Goal: Task Accomplishment & Management: Complete application form

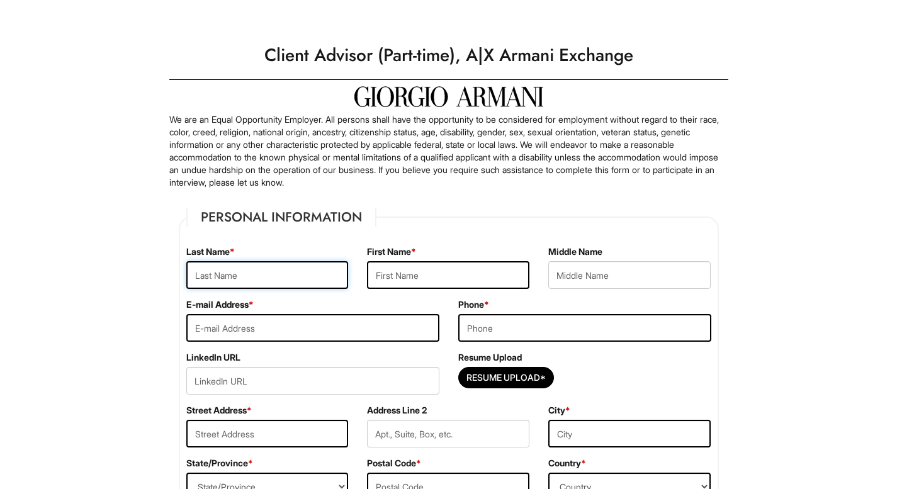
type input "[PERSON_NAME]"
type input "[EMAIL_ADDRESS][DOMAIN_NAME]"
type input "6099544809"
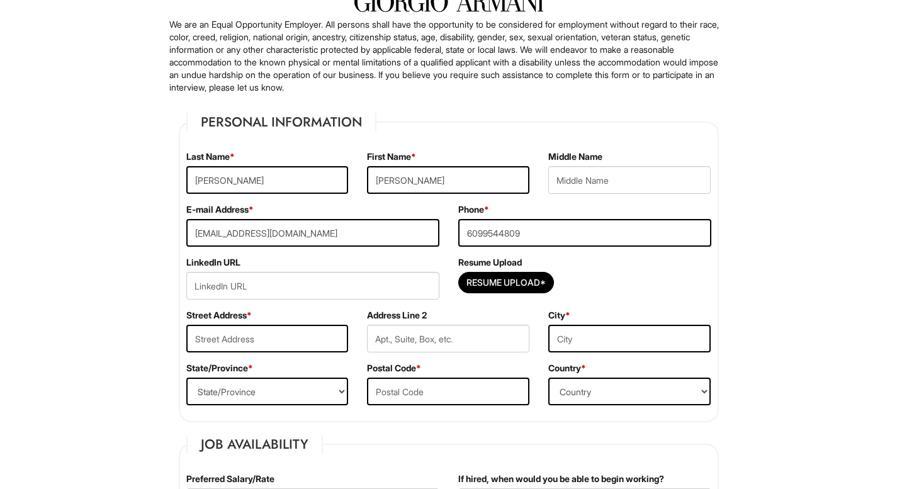
scroll to position [125, 0]
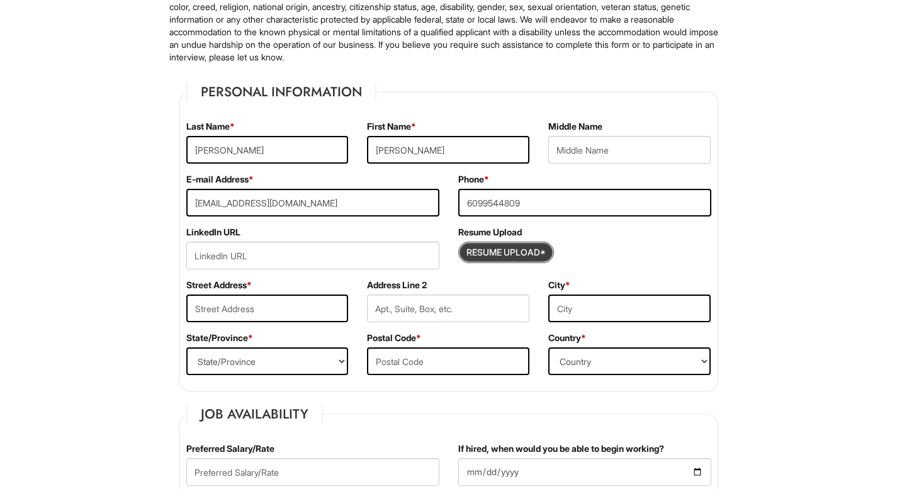
click at [503, 257] on input "Resume Upload*" at bounding box center [506, 252] width 94 height 20
type input "C:\fakepath\[PERSON_NAME].pdf"
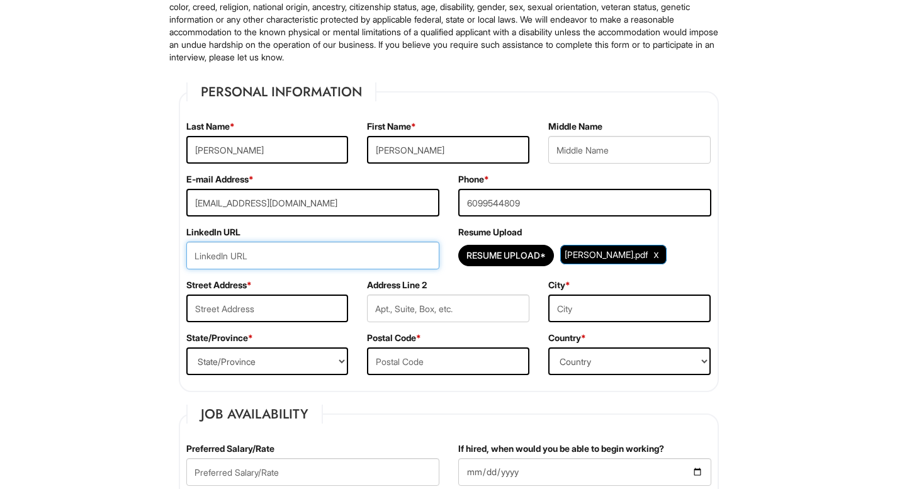
click at [370, 262] on input "url" at bounding box center [312, 256] width 253 height 28
paste input "[DOMAIN_NAME][URL][PERSON_NAME]"
type input "[DOMAIN_NAME][URL][PERSON_NAME]"
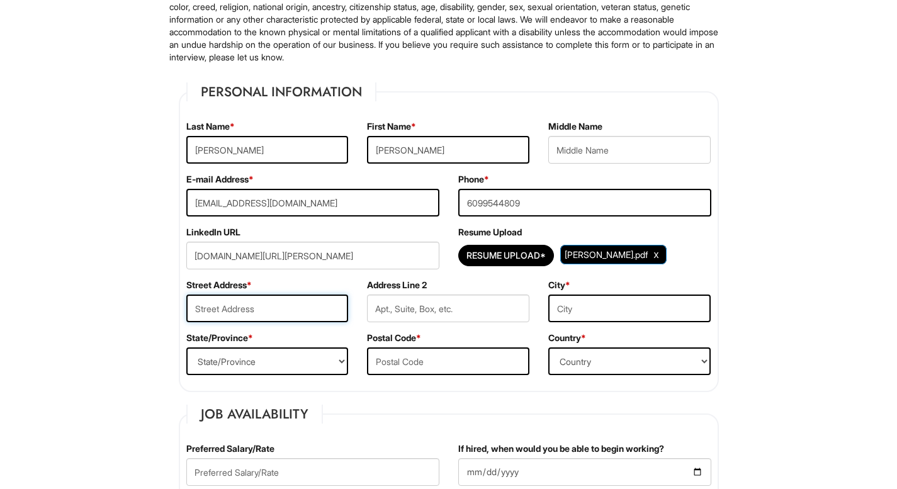
type input "[STREET_ADDRESS]"
type input "Bordentown"
select select "NJ"
type input "08505"
click at [597, 368] on select "Country [GEOGRAPHIC_DATA] [GEOGRAPHIC_DATA] [GEOGRAPHIC_DATA] [US_STATE] [GEOGR…" at bounding box center [629, 361] width 162 height 28
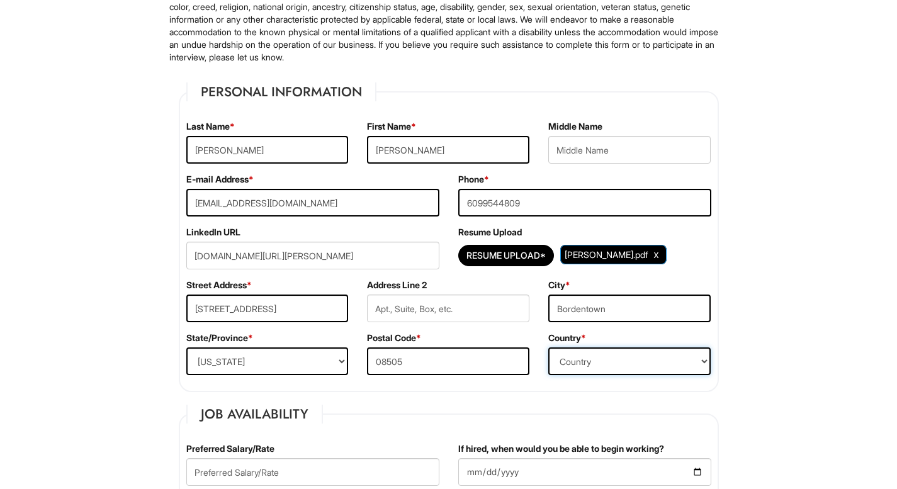
select select "[GEOGRAPHIC_DATA]"
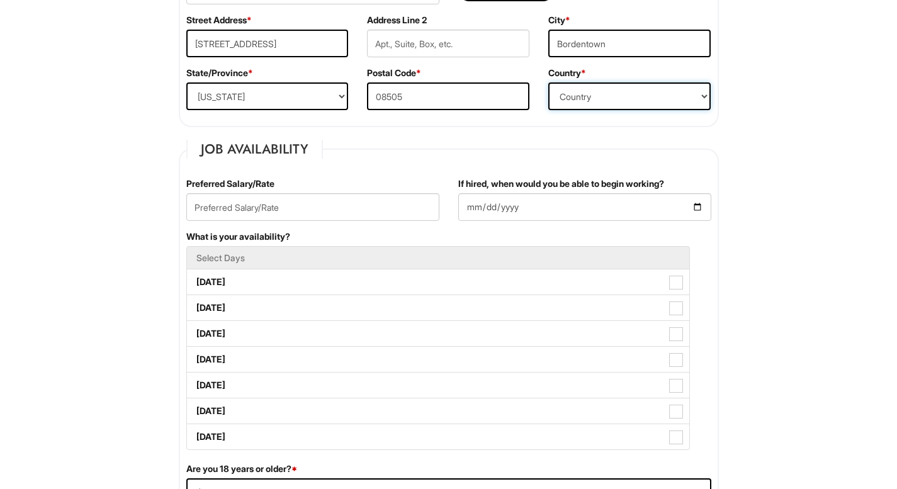
scroll to position [478, 0]
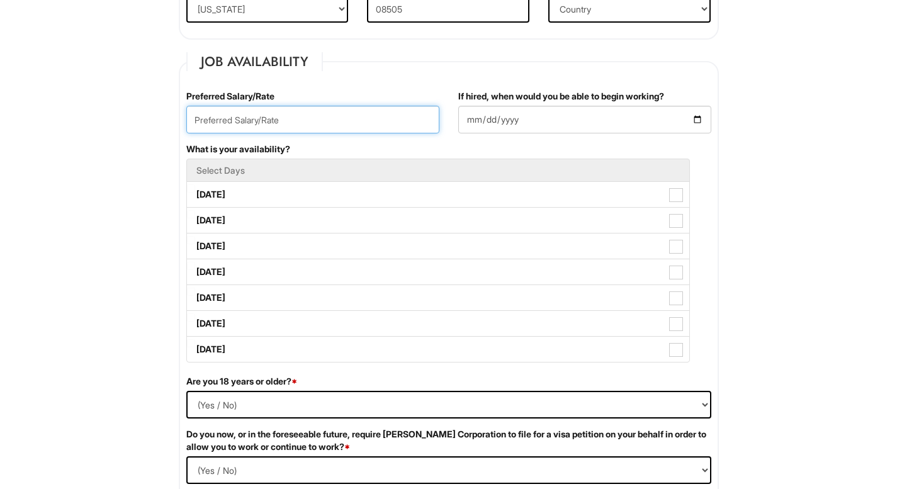
click at [334, 127] on input "text" at bounding box center [312, 120] width 253 height 28
type input "$20"
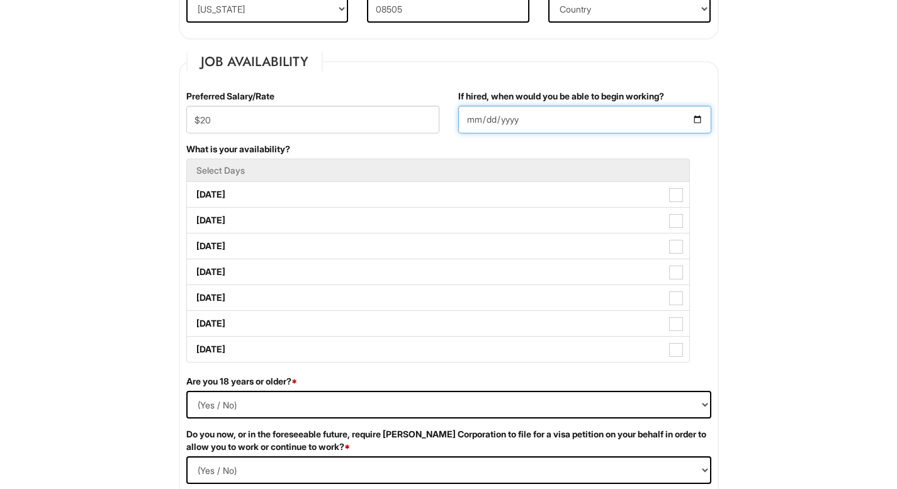
click at [467, 119] on input "If hired, when would you be able to begin working?" at bounding box center [584, 120] width 253 height 28
type input "[DATE]"
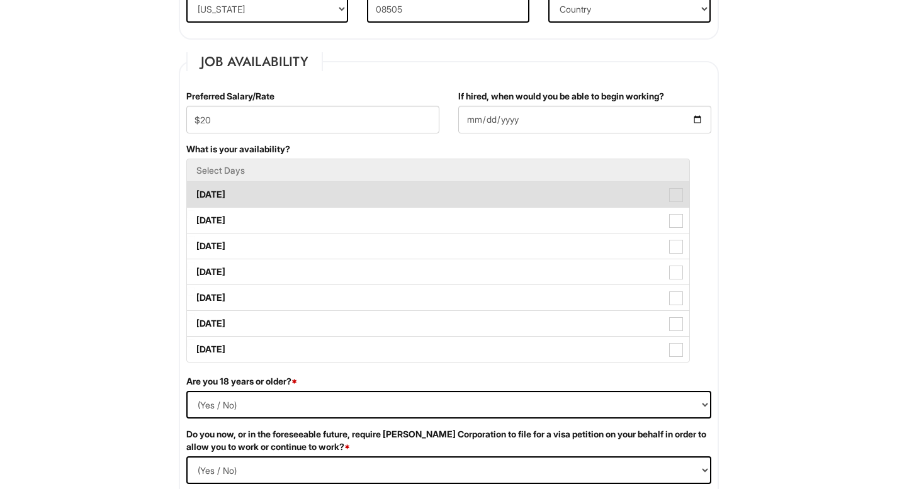
click at [323, 192] on label "[DATE]" at bounding box center [438, 194] width 502 height 25
click at [195, 192] on Available_Monday "[DATE]" at bounding box center [191, 188] width 8 height 8
checkbox Available_Monday "true"
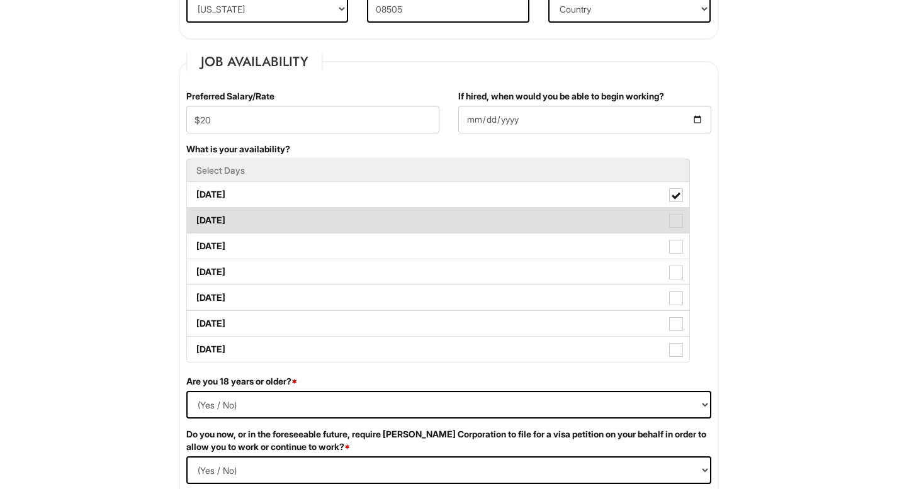
click at [323, 217] on label "[DATE]" at bounding box center [438, 220] width 502 height 25
click at [195, 217] on Available_Tuesday "[DATE]" at bounding box center [191, 214] width 8 height 8
checkbox Available_Tuesday "true"
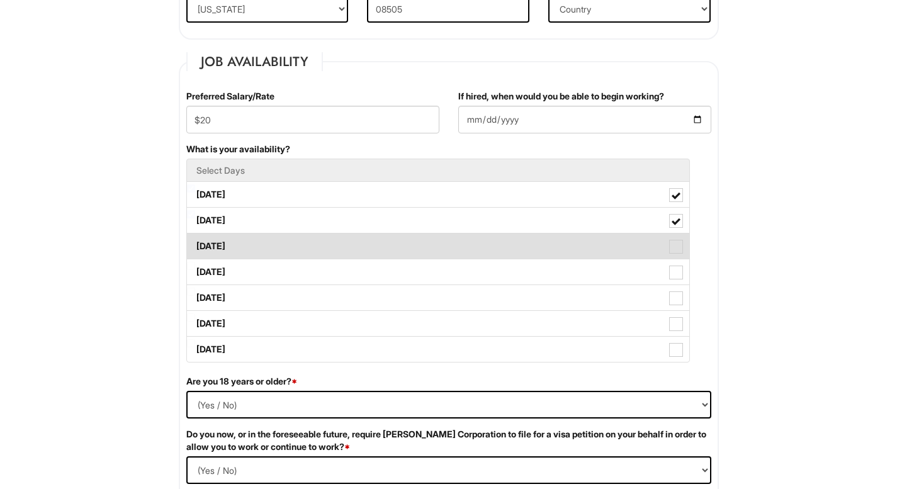
click at [322, 244] on label "[DATE]" at bounding box center [438, 246] width 502 height 25
click at [195, 244] on Available_Wednesday "[DATE]" at bounding box center [191, 240] width 8 height 8
checkbox Available_Wednesday "true"
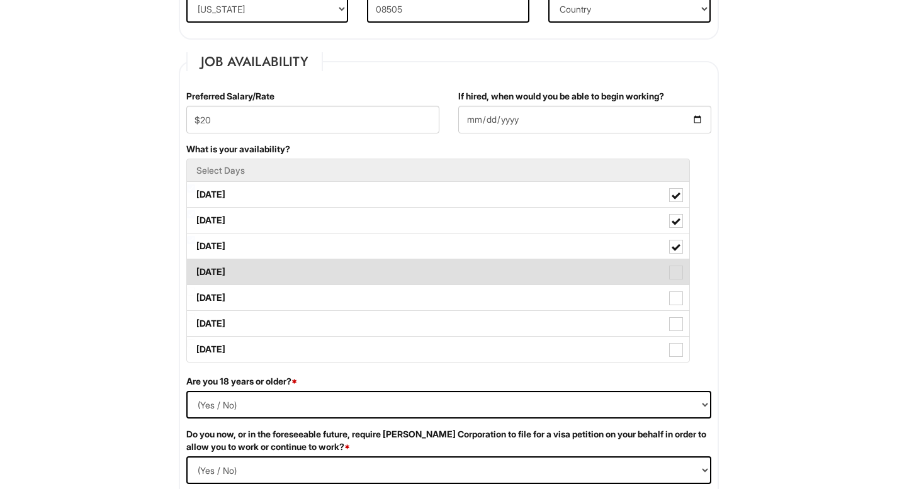
click at [315, 281] on label "[DATE]" at bounding box center [438, 271] width 502 height 25
click at [195, 270] on Available_Thursday "[DATE]" at bounding box center [191, 266] width 8 height 8
checkbox Available_Thursday "true"
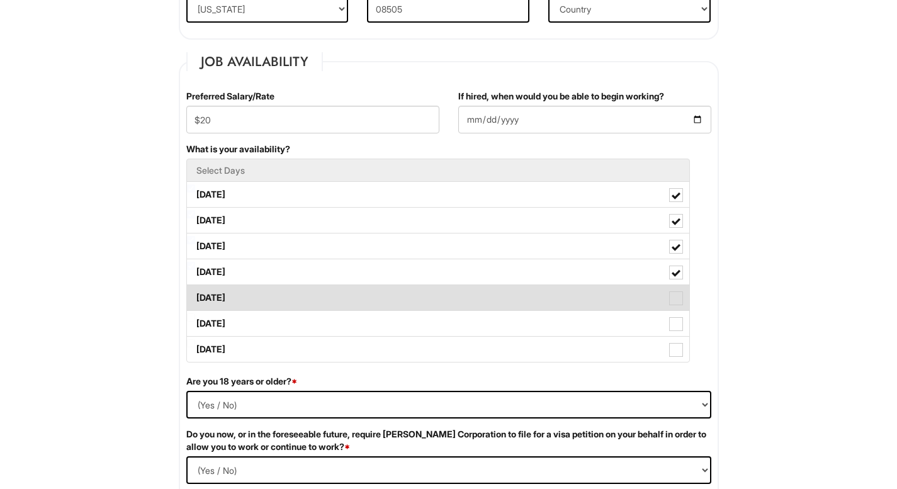
click at [309, 298] on label "[DATE]" at bounding box center [438, 297] width 502 height 25
click at [195, 296] on Available_Friday "[DATE]" at bounding box center [191, 292] width 8 height 8
checkbox Available_Friday "true"
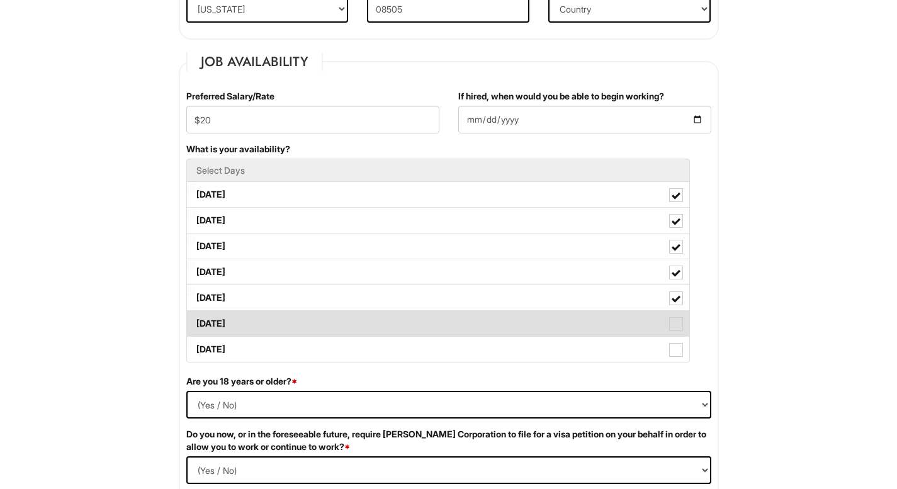
click at [305, 319] on label "[DATE]" at bounding box center [438, 323] width 502 height 25
click at [195, 319] on Available_Saturday "[DATE]" at bounding box center [191, 317] width 8 height 8
checkbox Available_Saturday "true"
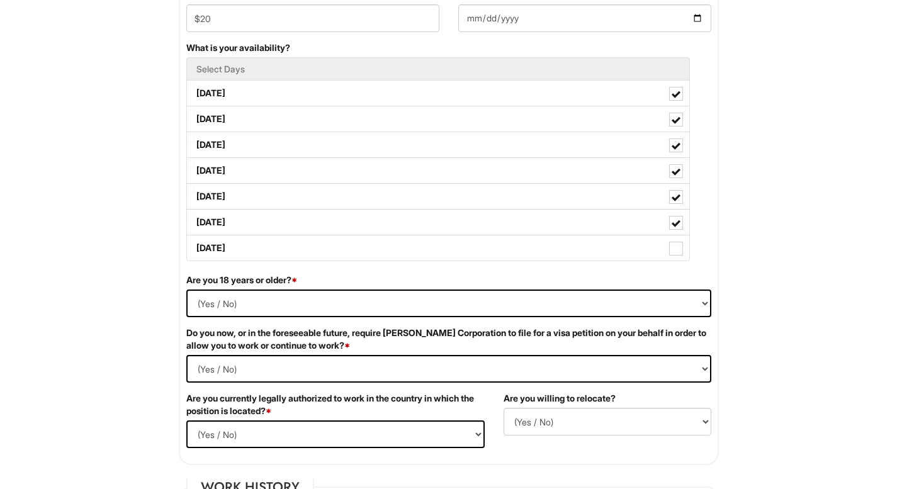
scroll to position [577, 0]
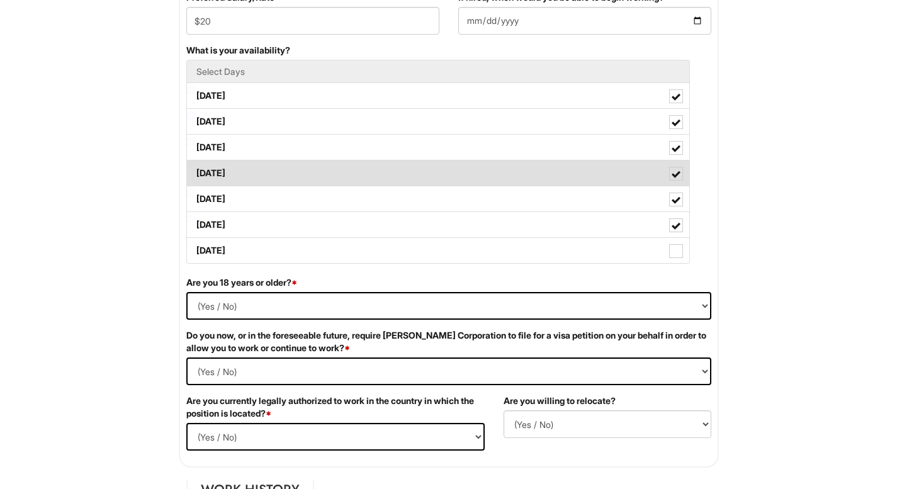
click at [305, 172] on label "[DATE]" at bounding box center [438, 173] width 502 height 25
click at [195, 171] on Available_Thursday "[DATE]" at bounding box center [191, 167] width 8 height 8
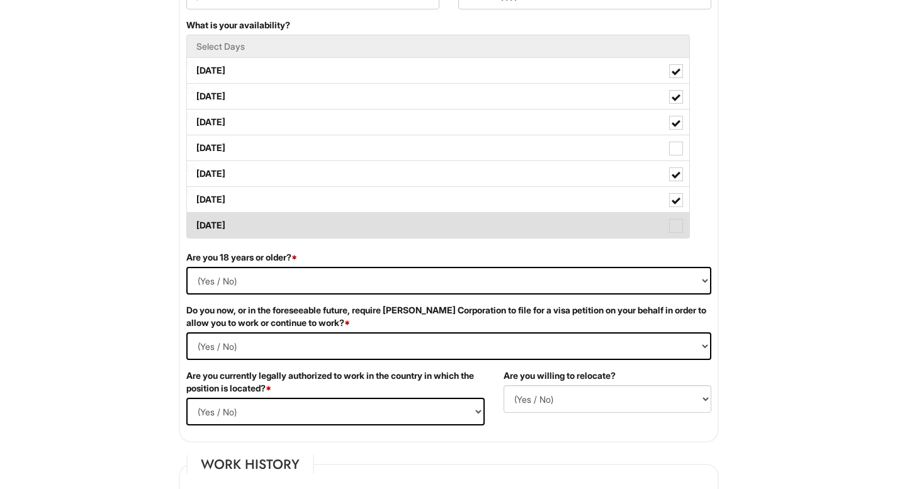
scroll to position [600, 0]
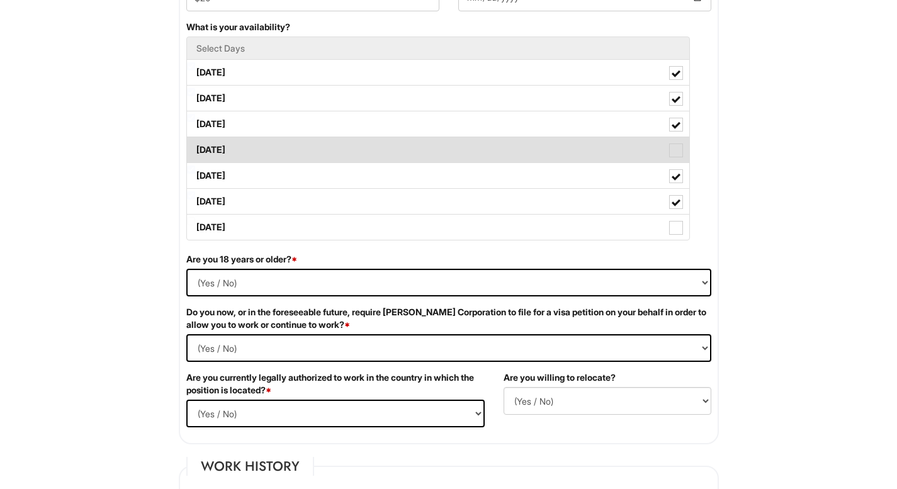
click at [306, 147] on label "[DATE]" at bounding box center [438, 149] width 502 height 25
click at [195, 147] on Available_Thursday "[DATE]" at bounding box center [191, 144] width 8 height 8
checkbox Available_Thursday "true"
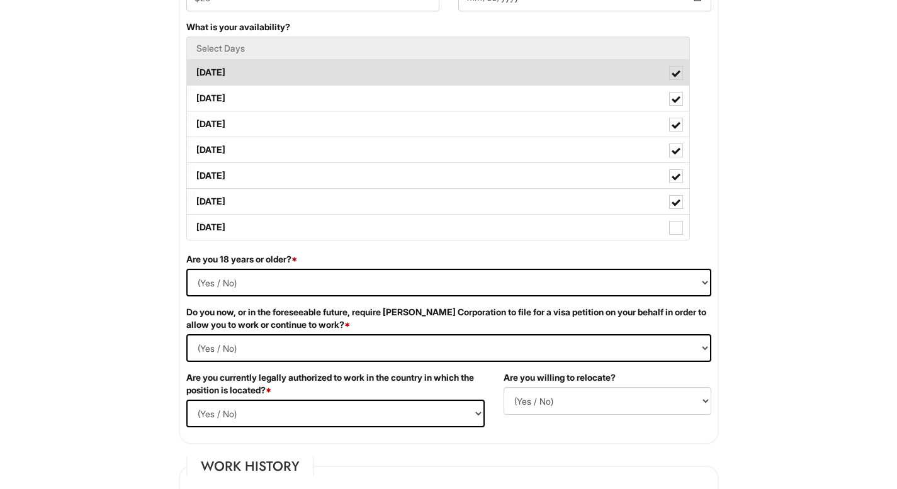
click at [322, 71] on label "[DATE]" at bounding box center [438, 72] width 502 height 25
click at [195, 70] on Available_Monday "[DATE]" at bounding box center [191, 66] width 8 height 8
checkbox Available_Monday "false"
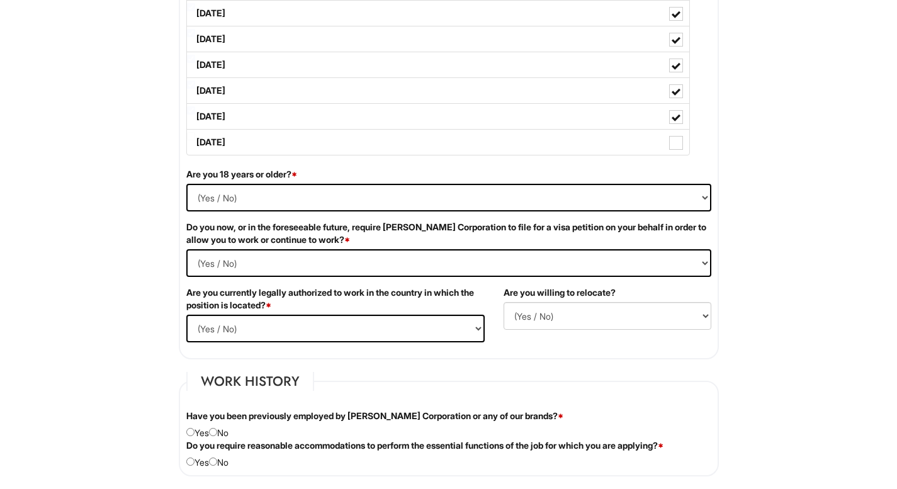
scroll to position [735, 0]
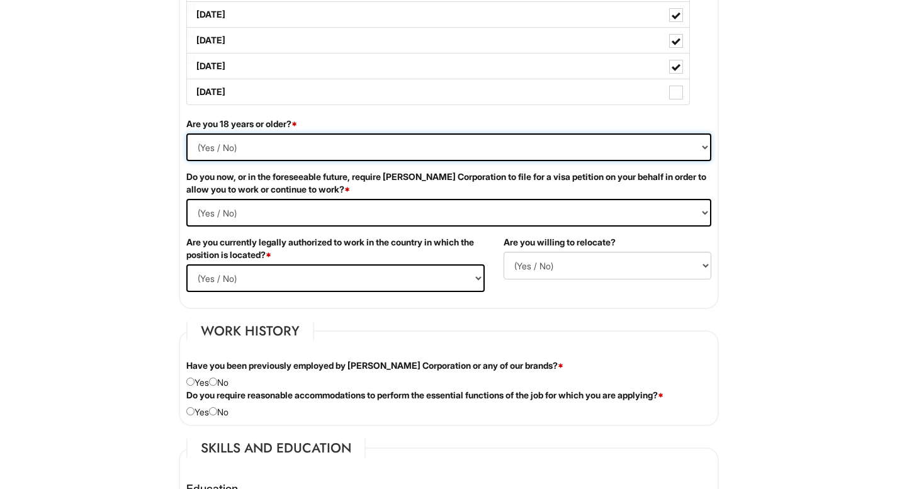
select select "Yes"
select Required "No"
select select "Yes"
select select "Y"
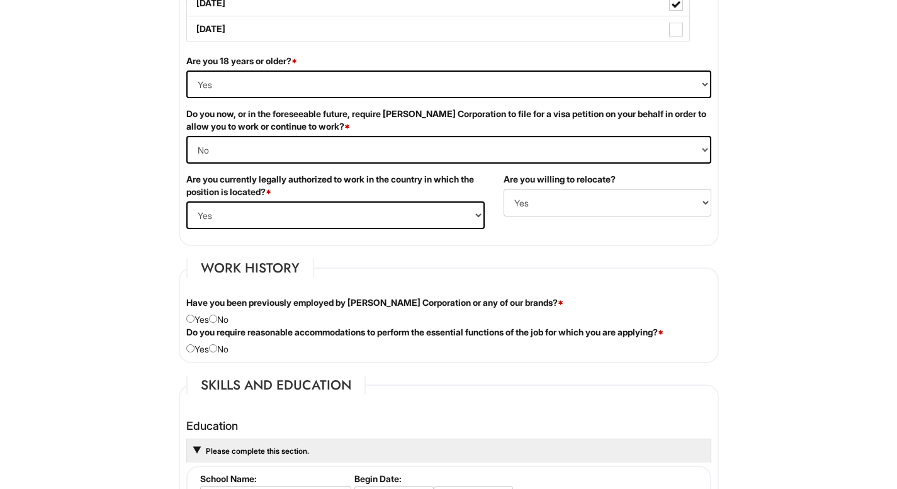
click at [216, 316] on input "radio" at bounding box center [213, 319] width 8 height 8
radio input "true"
click at [217, 344] on input "radio" at bounding box center [213, 348] width 8 height 8
radio input "true"
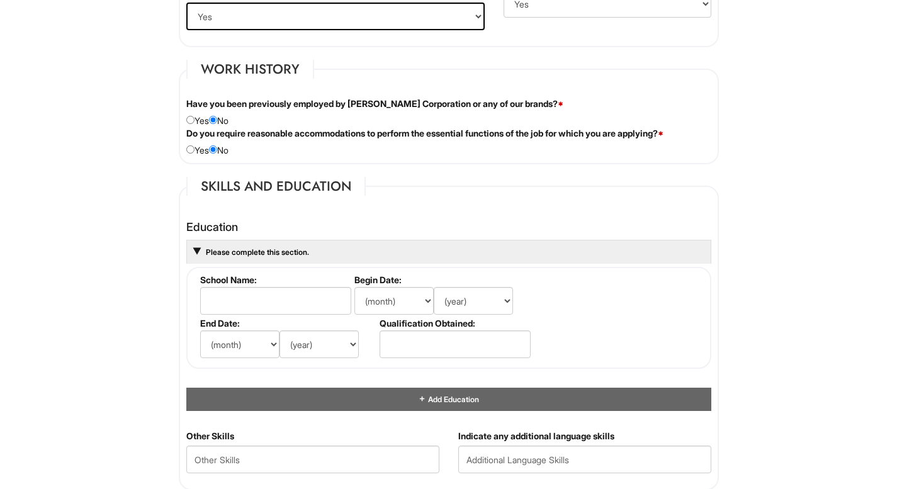
scroll to position [1117, 0]
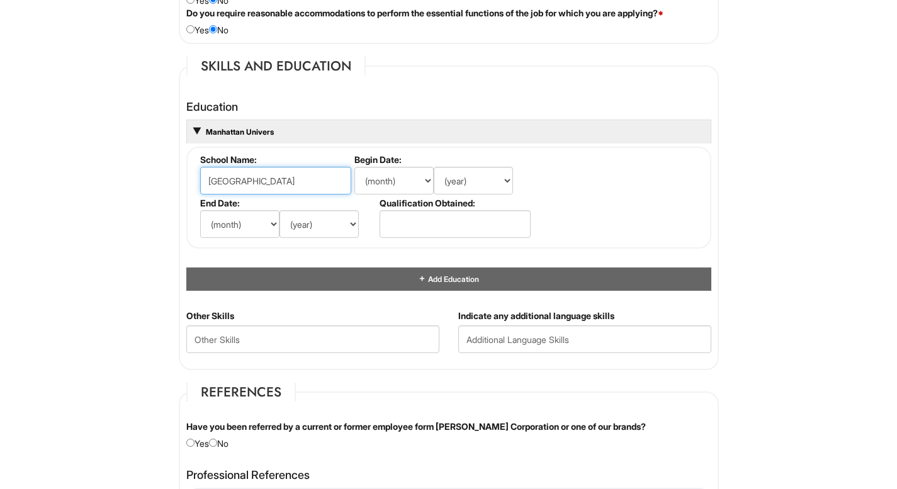
type input "[GEOGRAPHIC_DATA]"
select select "9"
select select "2022"
select select "5"
select select "2025"
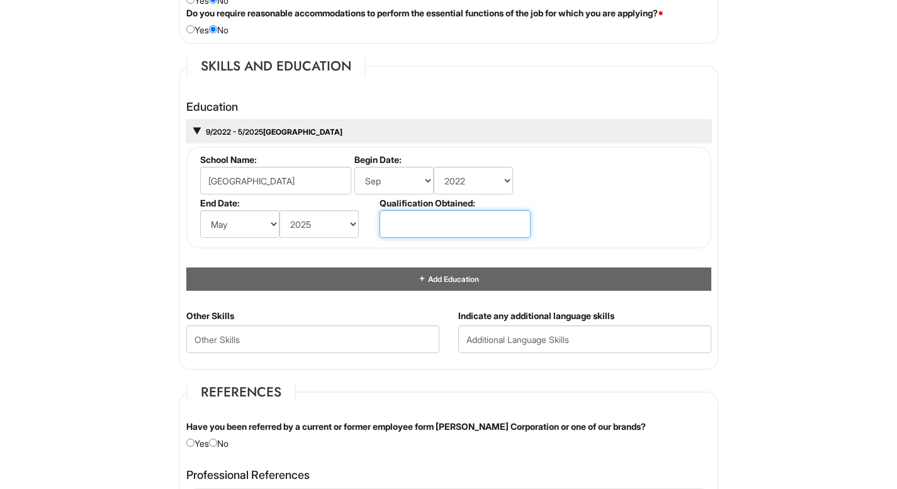
click at [411, 224] on input "text" at bounding box center [455, 224] width 151 height 28
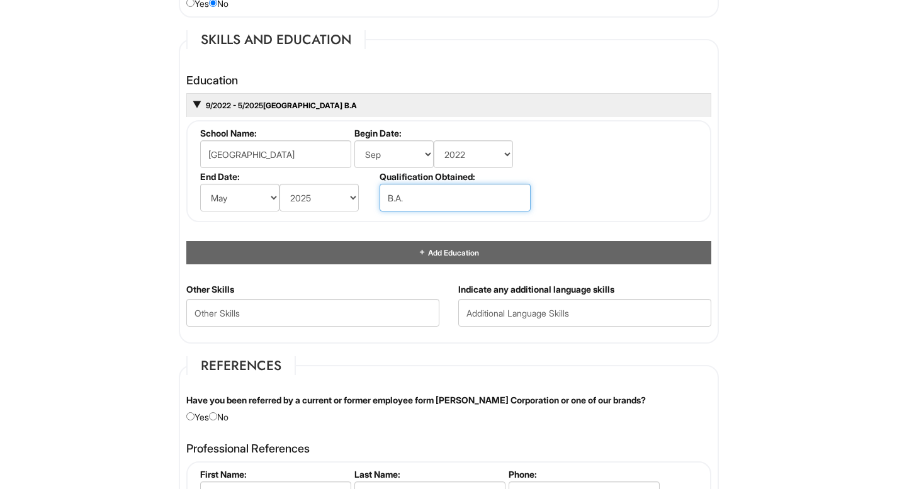
scroll to position [1151, 0]
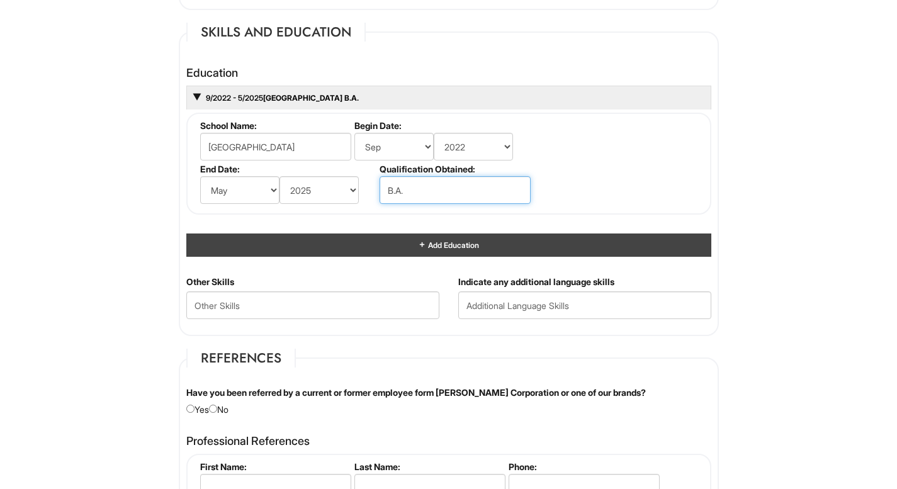
type input "B.A."
click at [447, 240] on span "Add Education" at bounding box center [452, 244] width 52 height 9
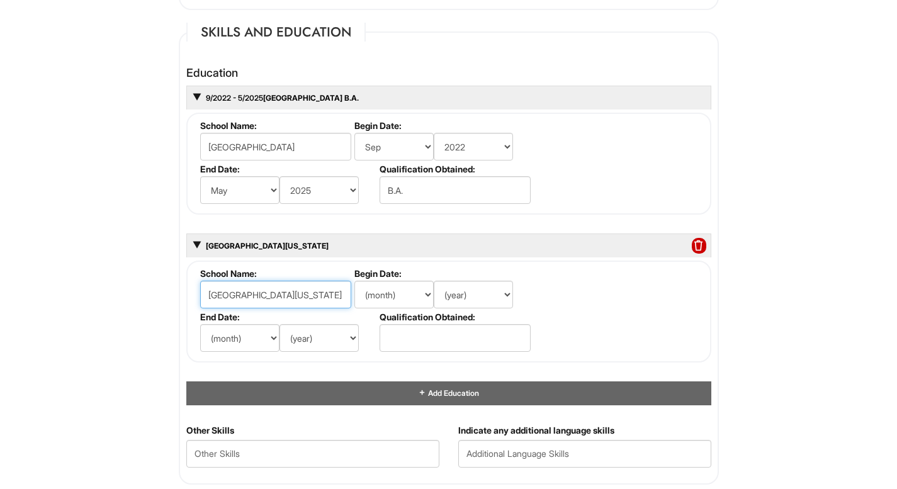
type input "[GEOGRAPHIC_DATA][US_STATE]"
select select "8"
select select "2025"
select select "5"
select select "2027"
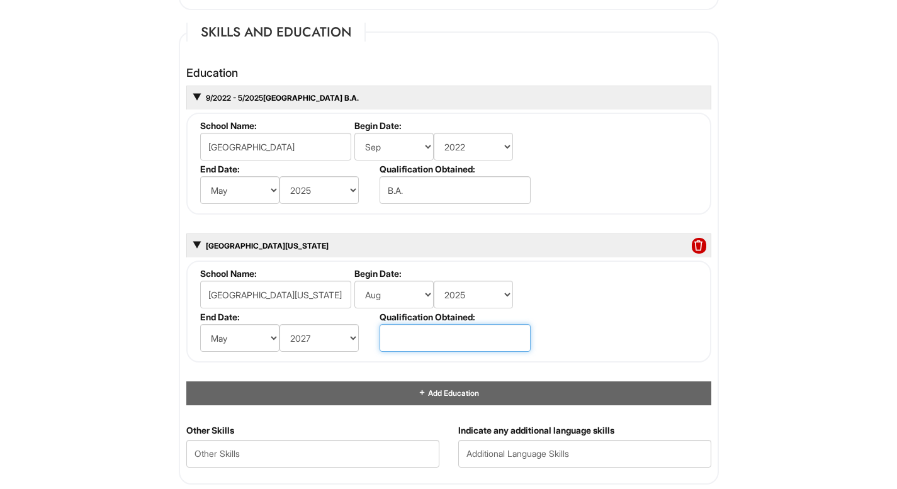
click at [417, 335] on input "text" at bounding box center [455, 338] width 151 height 28
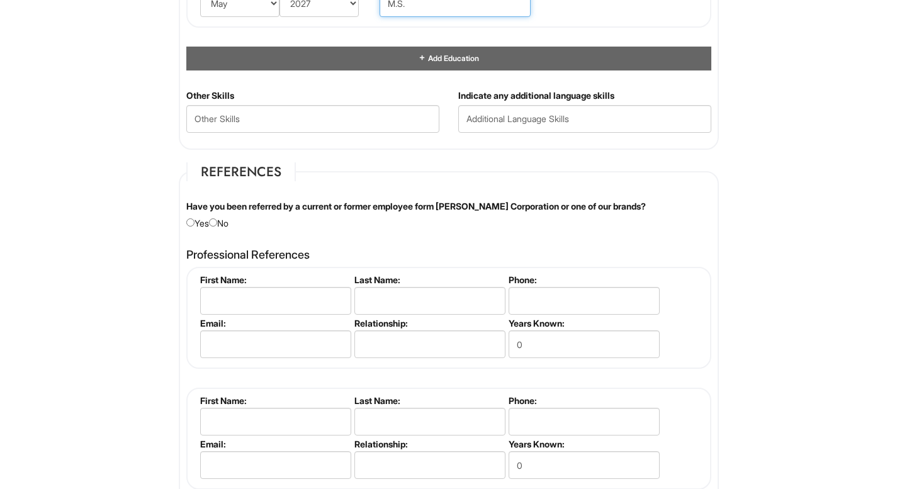
scroll to position [1553, 0]
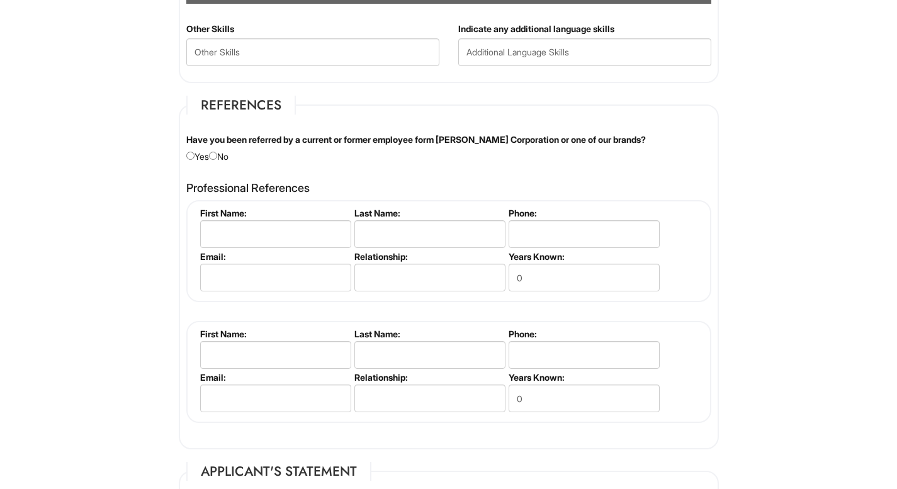
type input "M.S."
click at [217, 153] on input "radio" at bounding box center [213, 156] width 8 height 8
radio input "true"
click at [253, 234] on input "[PERSON_NAME]" at bounding box center [275, 234] width 151 height 28
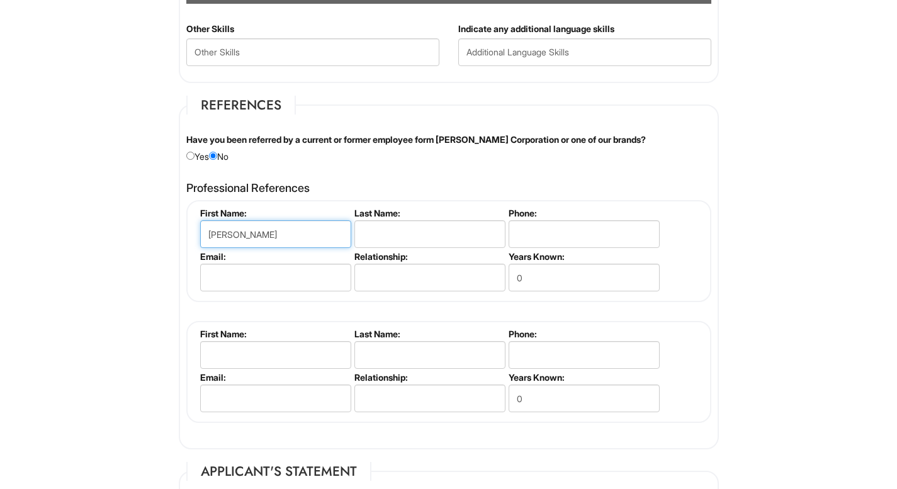
type input "[PERSON_NAME]"
paste input "[PERSON_NAME]"
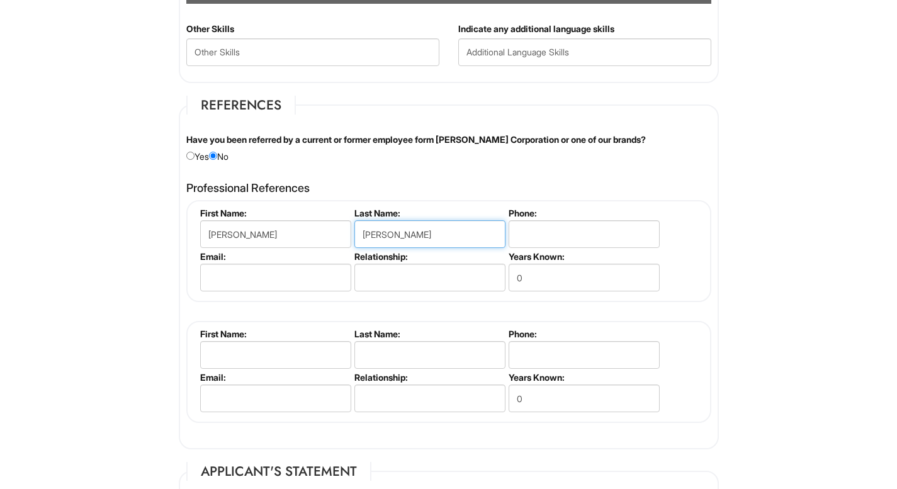
type input "[PERSON_NAME]"
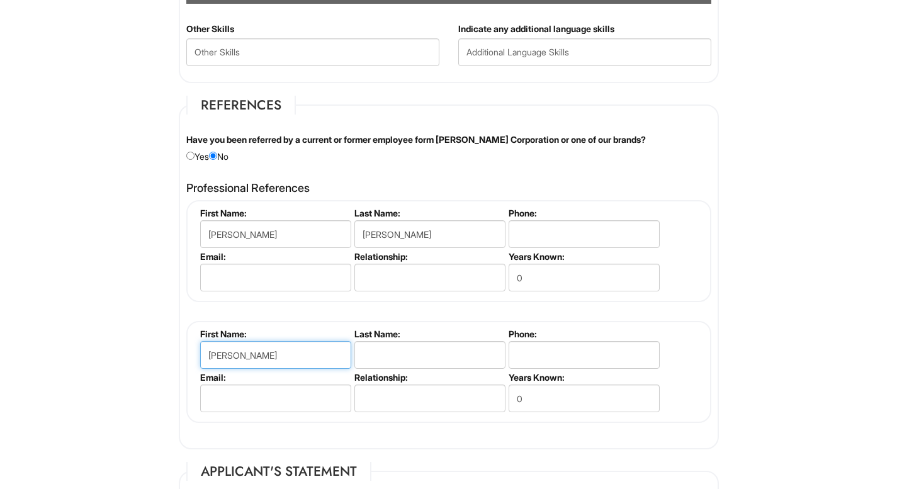
type input "[PERSON_NAME]"
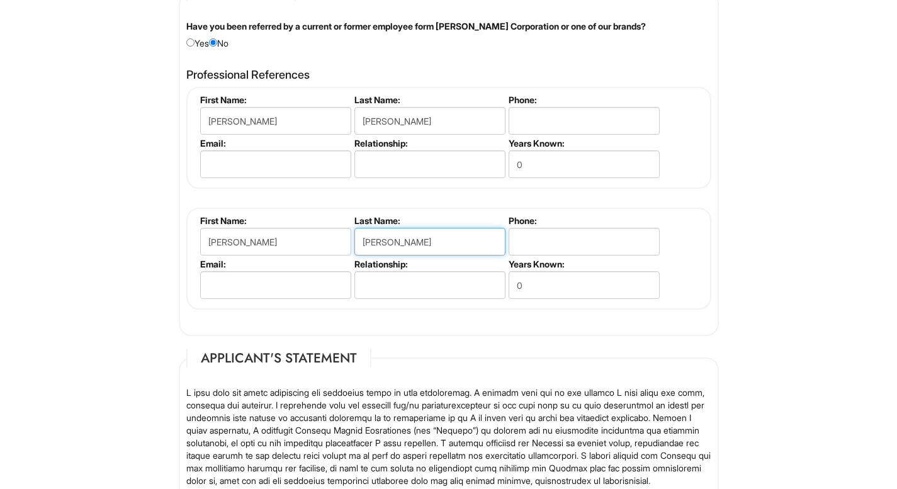
scroll to position [1631, 0]
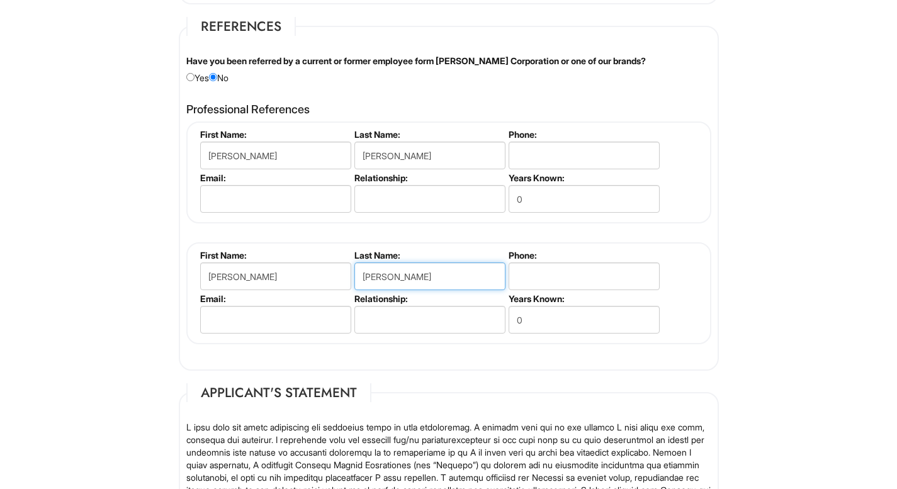
type input "[PERSON_NAME]"
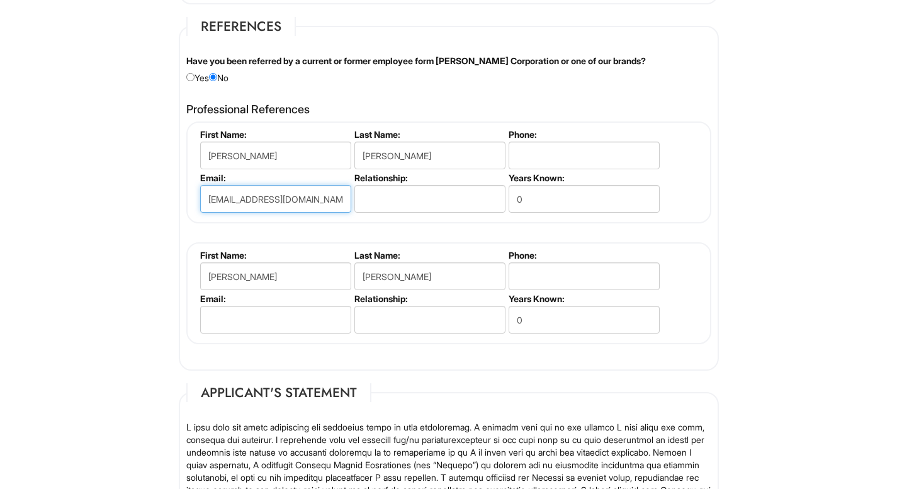
type input "[EMAIL_ADDRESS][DOMAIN_NAME]"
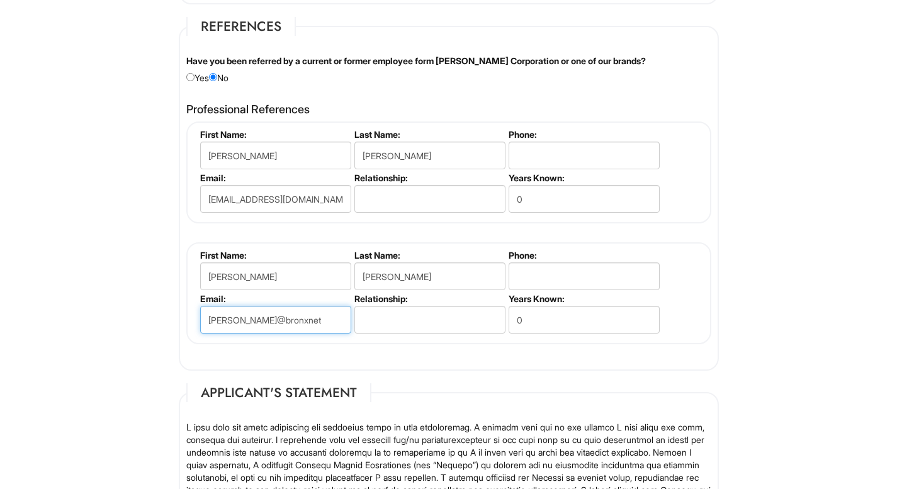
type input "[PERSON_NAME]@bronxnet"
click at [392, 316] on input "text" at bounding box center [429, 320] width 151 height 28
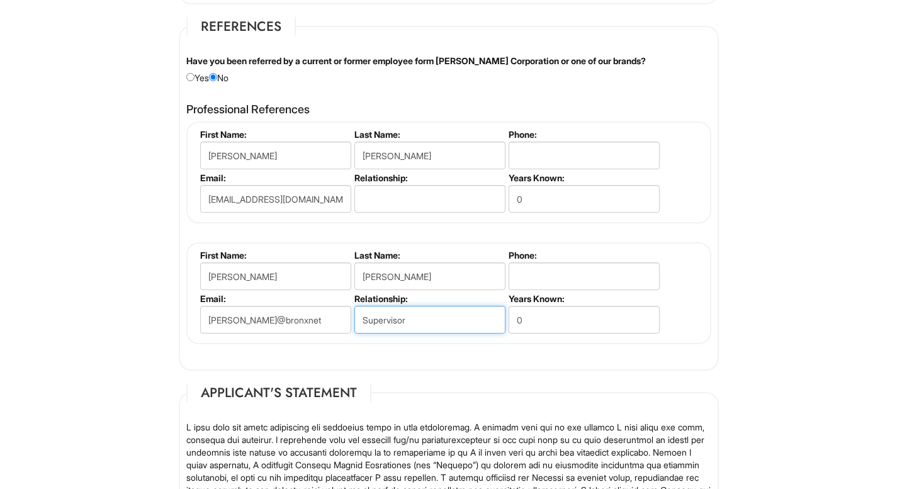
type input "Supervisor"
click at [410, 187] on input "text" at bounding box center [429, 199] width 151 height 28
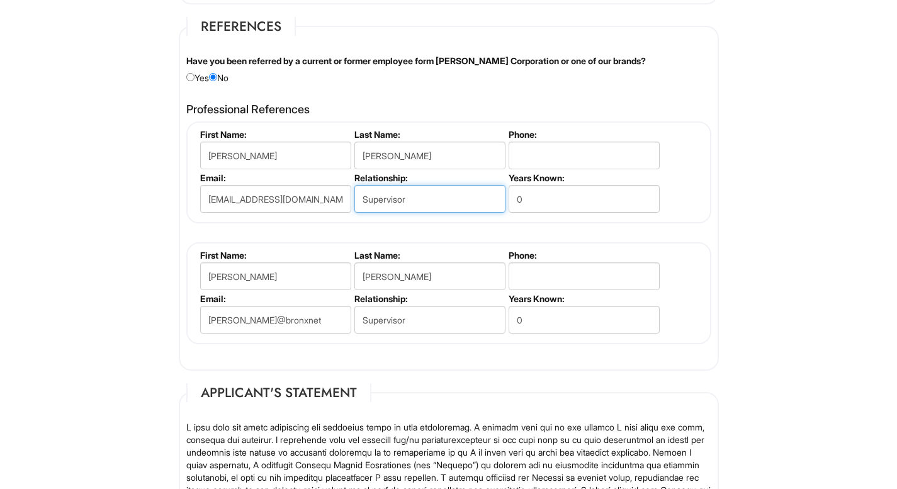
type input "Supervisor"
click at [572, 191] on input "0" at bounding box center [584, 199] width 151 height 28
type input "0"
type input "3"
click at [558, 317] on input "0" at bounding box center [584, 320] width 151 height 28
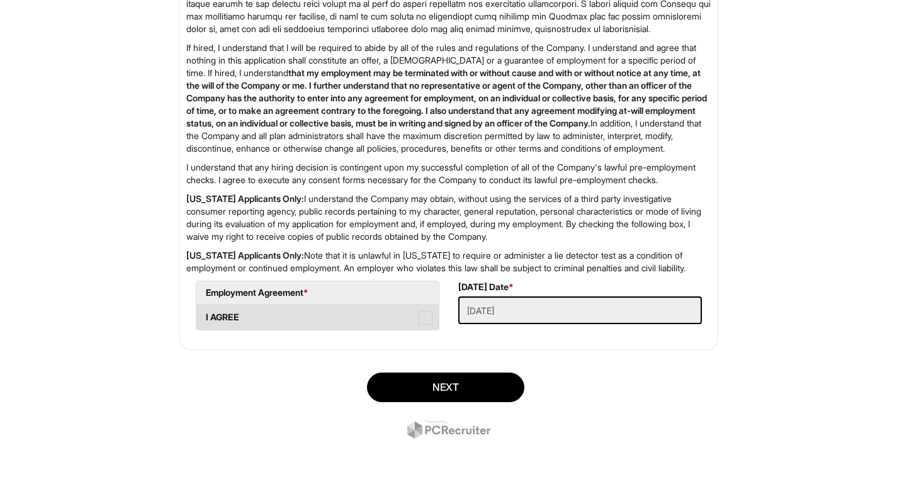
scroll to position [2163, 0]
type input "1"
click at [417, 317] on label "I AGREE" at bounding box center [317, 317] width 242 height 25
click at [205, 315] on AGREE "I AGREE" at bounding box center [200, 311] width 8 height 8
checkbox AGREE "true"
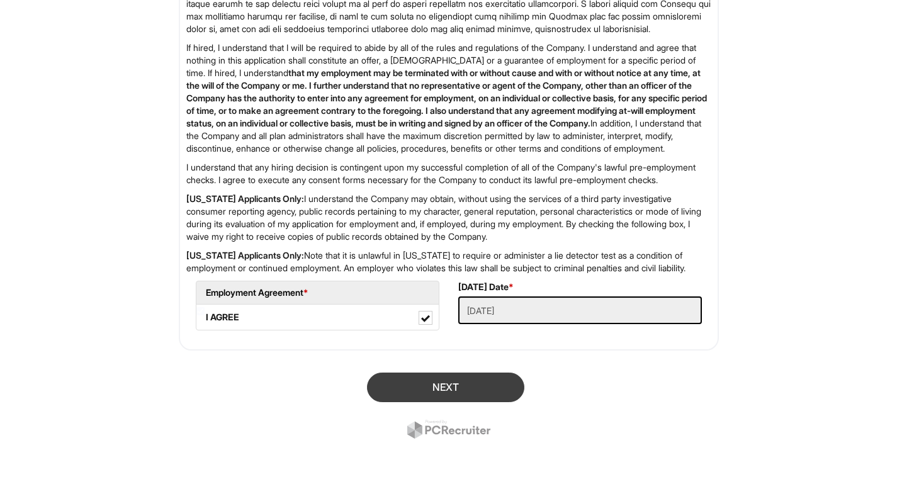
click at [458, 382] on button "Next" at bounding box center [445, 388] width 157 height 30
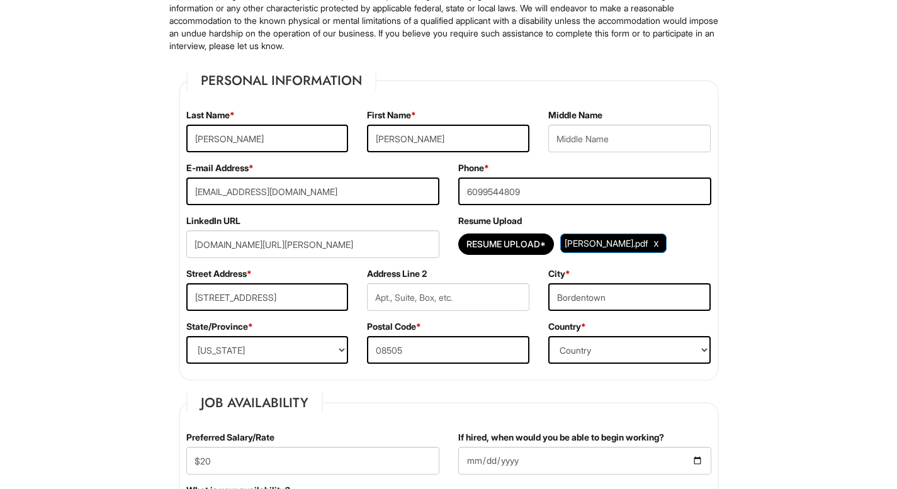
click at [565, 249] on span "[PERSON_NAME].pdf" at bounding box center [606, 243] width 83 height 11
click at [654, 249] on span "Clear Uploaded File" at bounding box center [656, 243] width 5 height 11
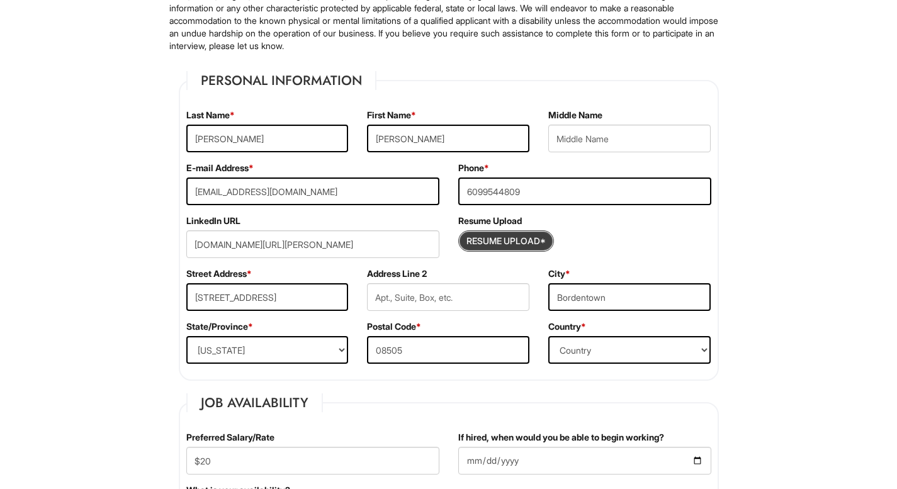
click at [514, 242] on input "Resume Upload*" at bounding box center [506, 241] width 94 height 20
type input "C:\fakepath\[PERSON_NAME].pdf"
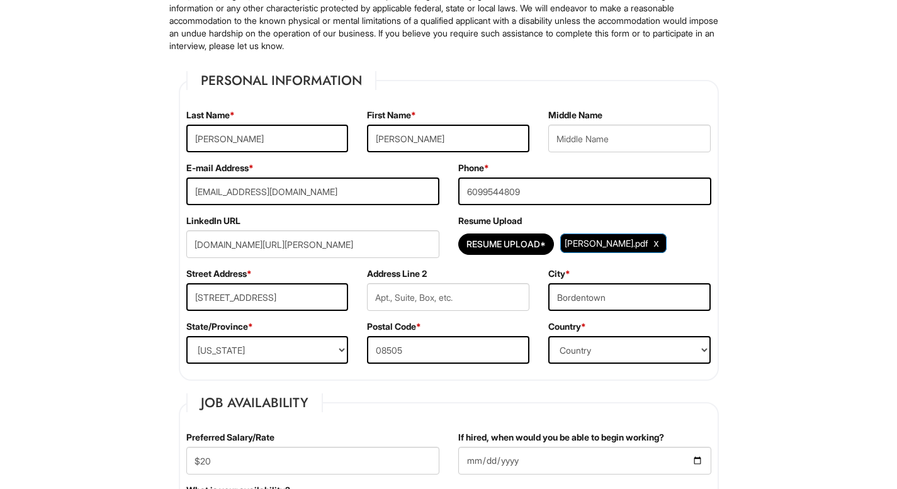
click at [526, 269] on div "Address Line 2" at bounding box center [448, 294] width 181 height 53
click at [532, 307] on div "Address Line 2" at bounding box center [448, 294] width 181 height 53
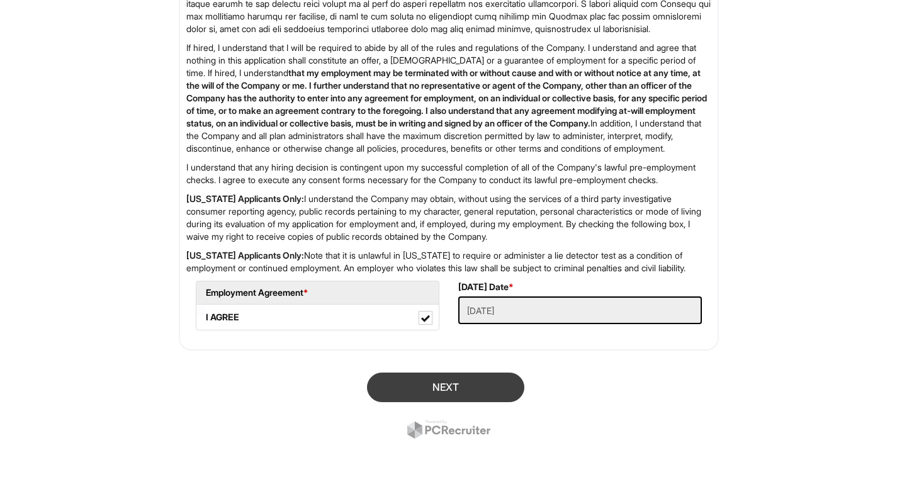
click at [445, 385] on button "Next" at bounding box center [445, 388] width 157 height 30
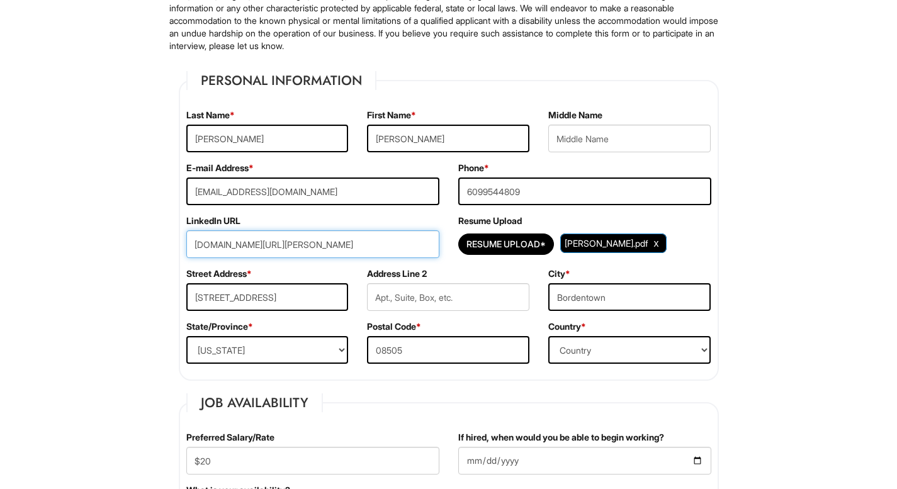
click at [356, 244] on input "[DOMAIN_NAME][URL][PERSON_NAME]" at bounding box center [312, 244] width 253 height 28
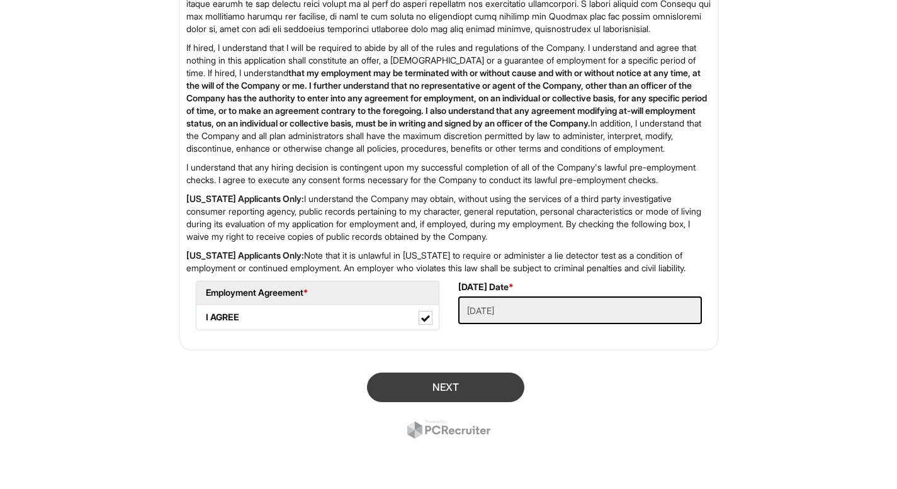
click at [402, 385] on button "Next" at bounding box center [445, 388] width 157 height 30
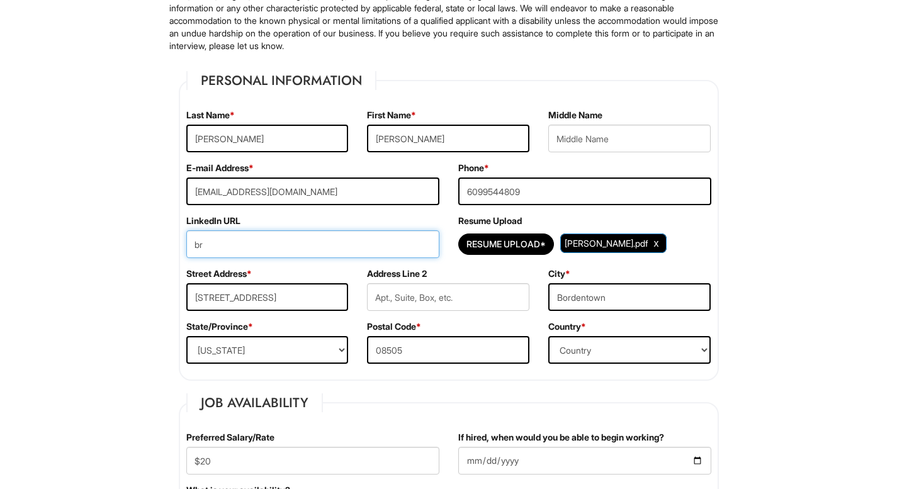
type input "b"
paste input "[URL][DOMAIN_NAME][PERSON_NAME]"
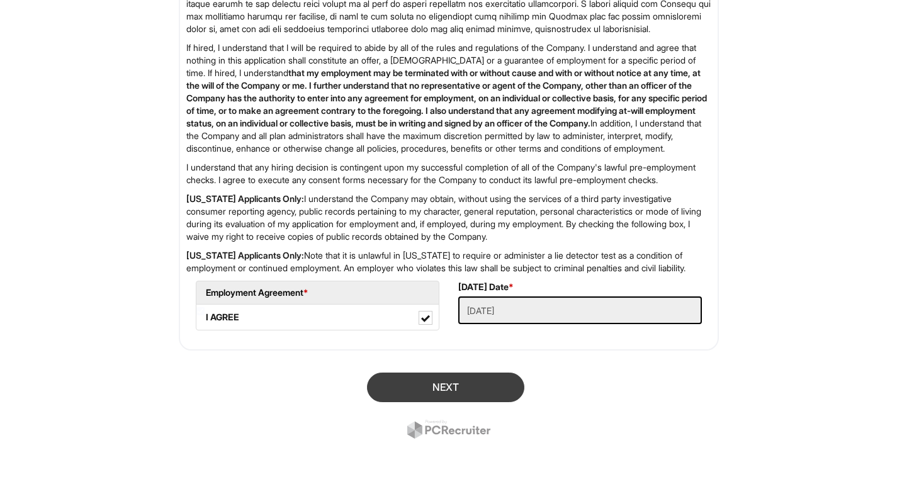
scroll to position [2163, 0]
type input "[URL][DOMAIN_NAME][PERSON_NAME]"
click at [441, 382] on button "Next" at bounding box center [445, 388] width 157 height 30
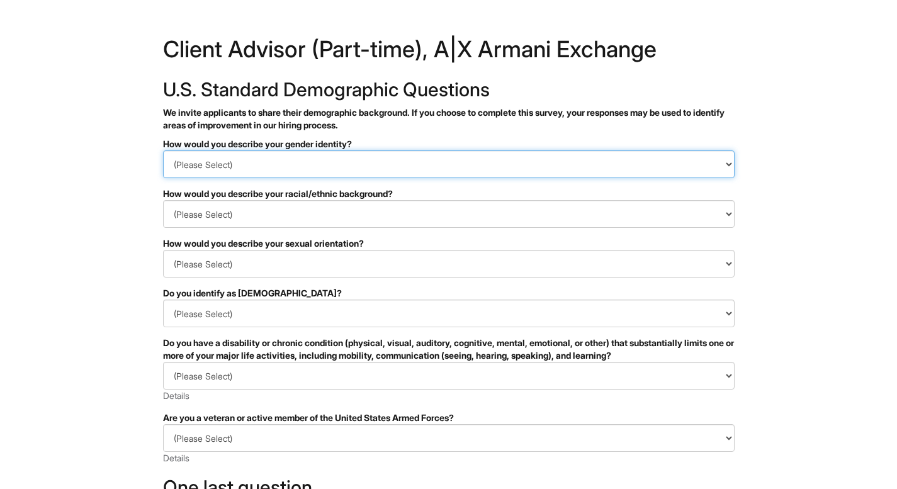
select select "Woman"
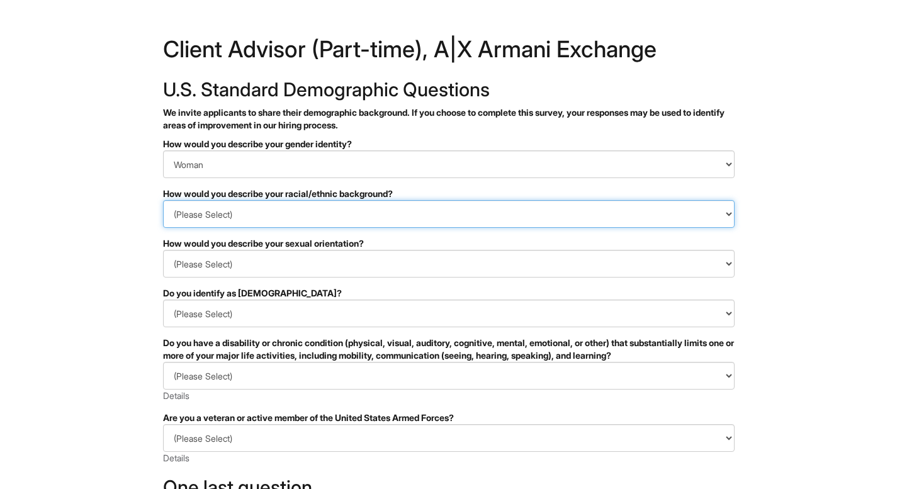
select select "White or European"
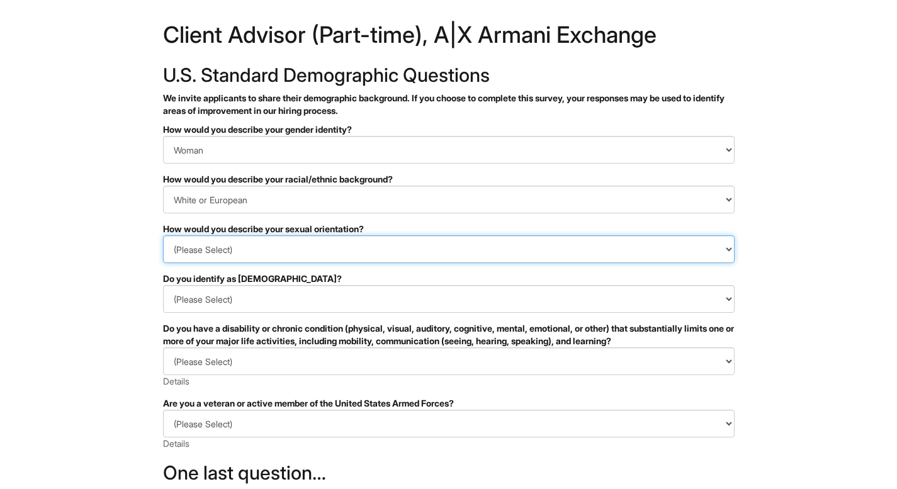
select select "Heterosexual"
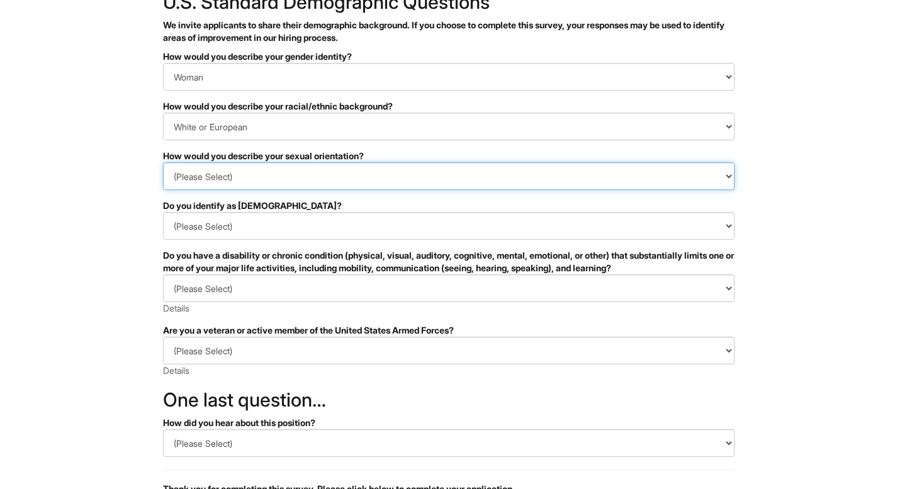
scroll to position [91, 0]
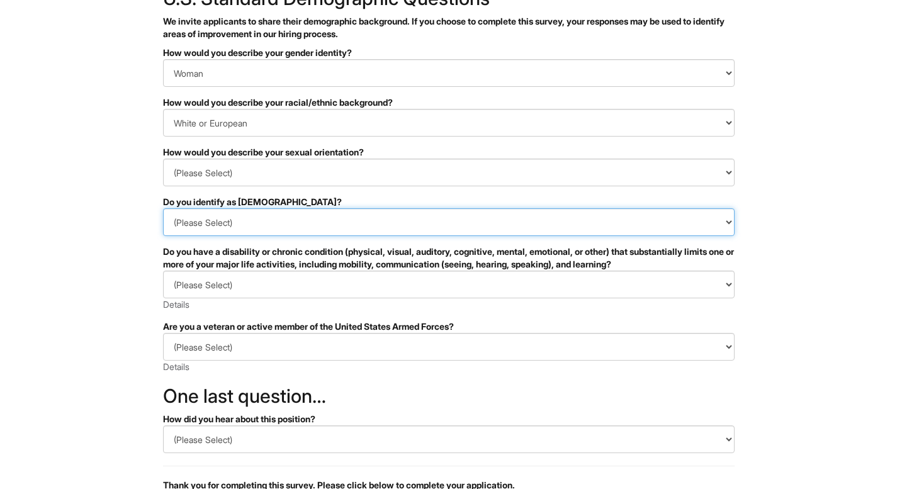
select select "No"
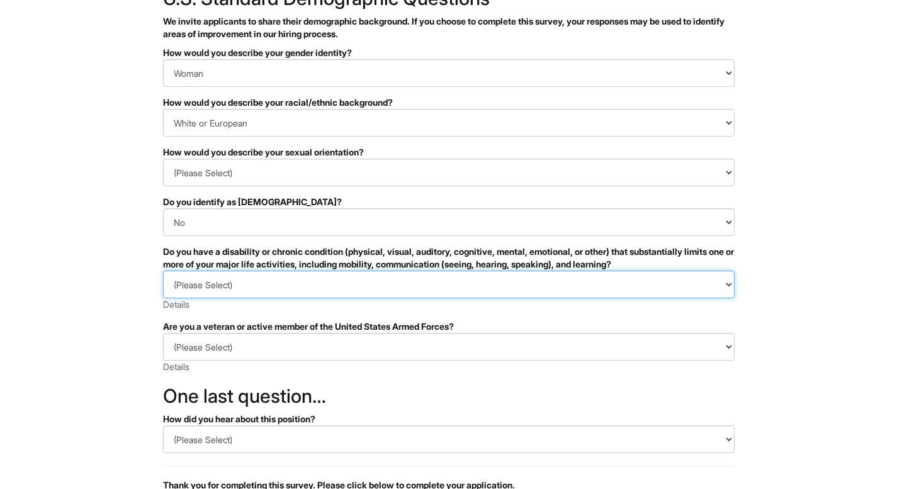
select select "NO, I DON'T HAVE A DISABILITY"
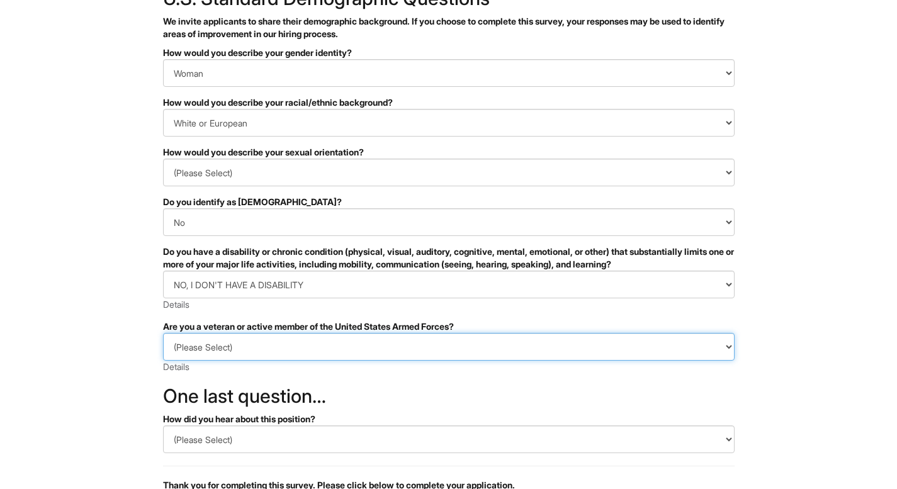
select select "I AM NOT A PROTECTED VETERAN"
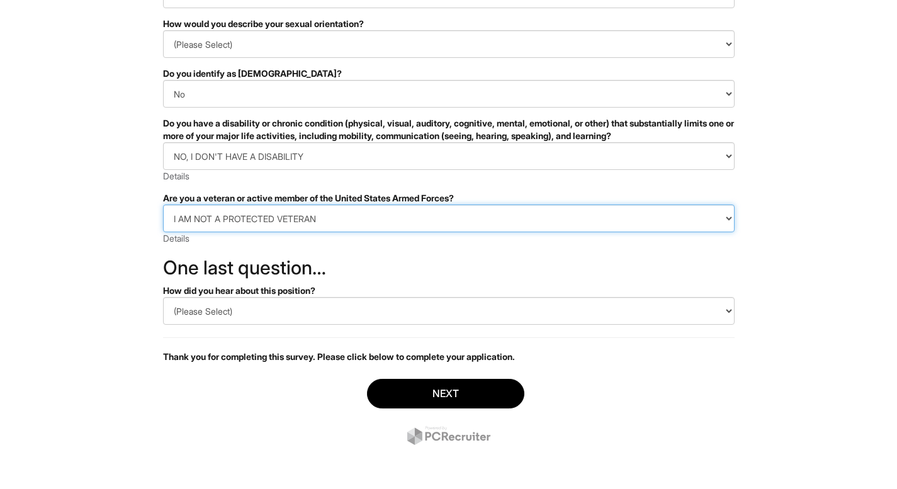
scroll to position [220, 0]
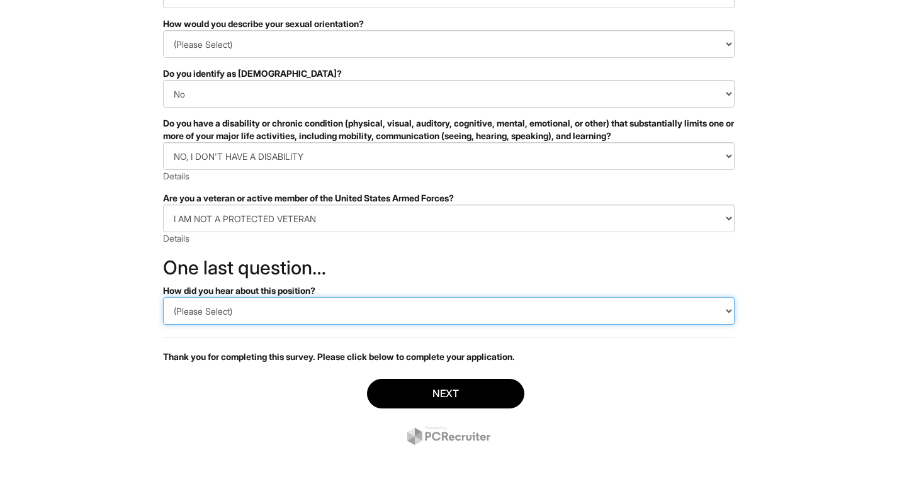
select select "LinkedIn"
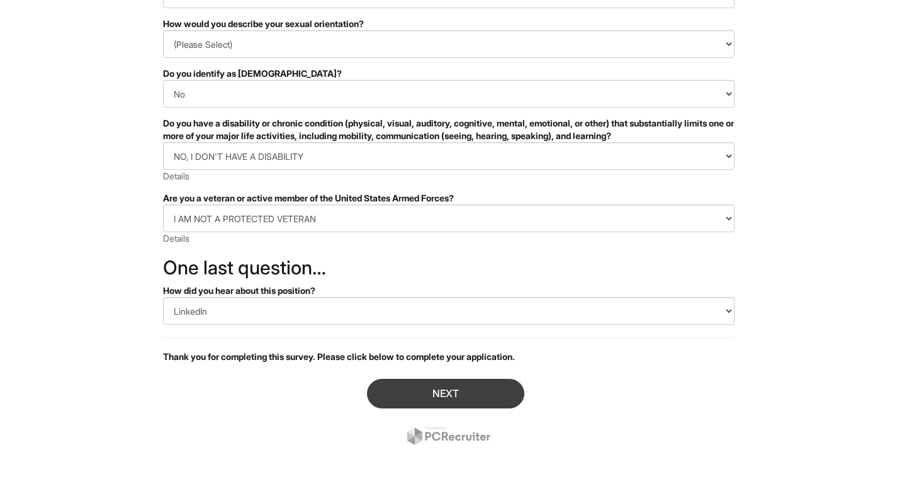
click at [438, 393] on button "Next" at bounding box center [445, 394] width 157 height 30
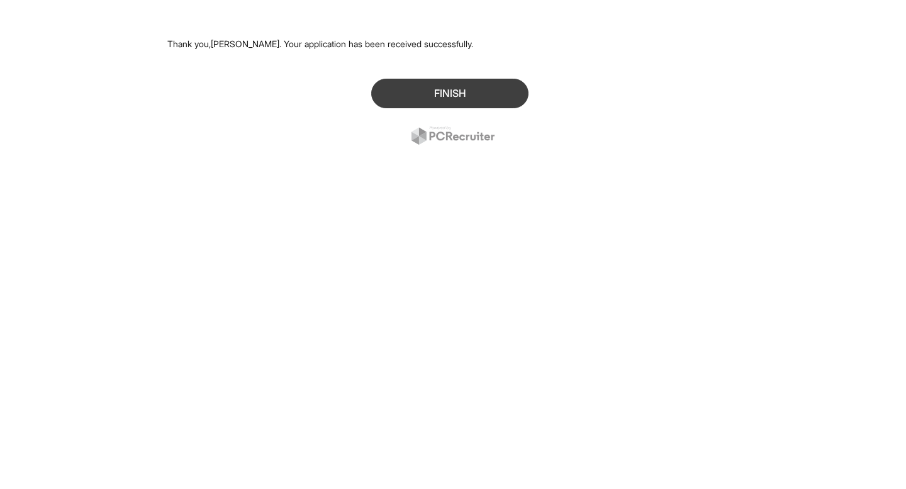
click at [460, 96] on button "Finish" at bounding box center [449, 94] width 157 height 30
